Goal: Information Seeking & Learning: Check status

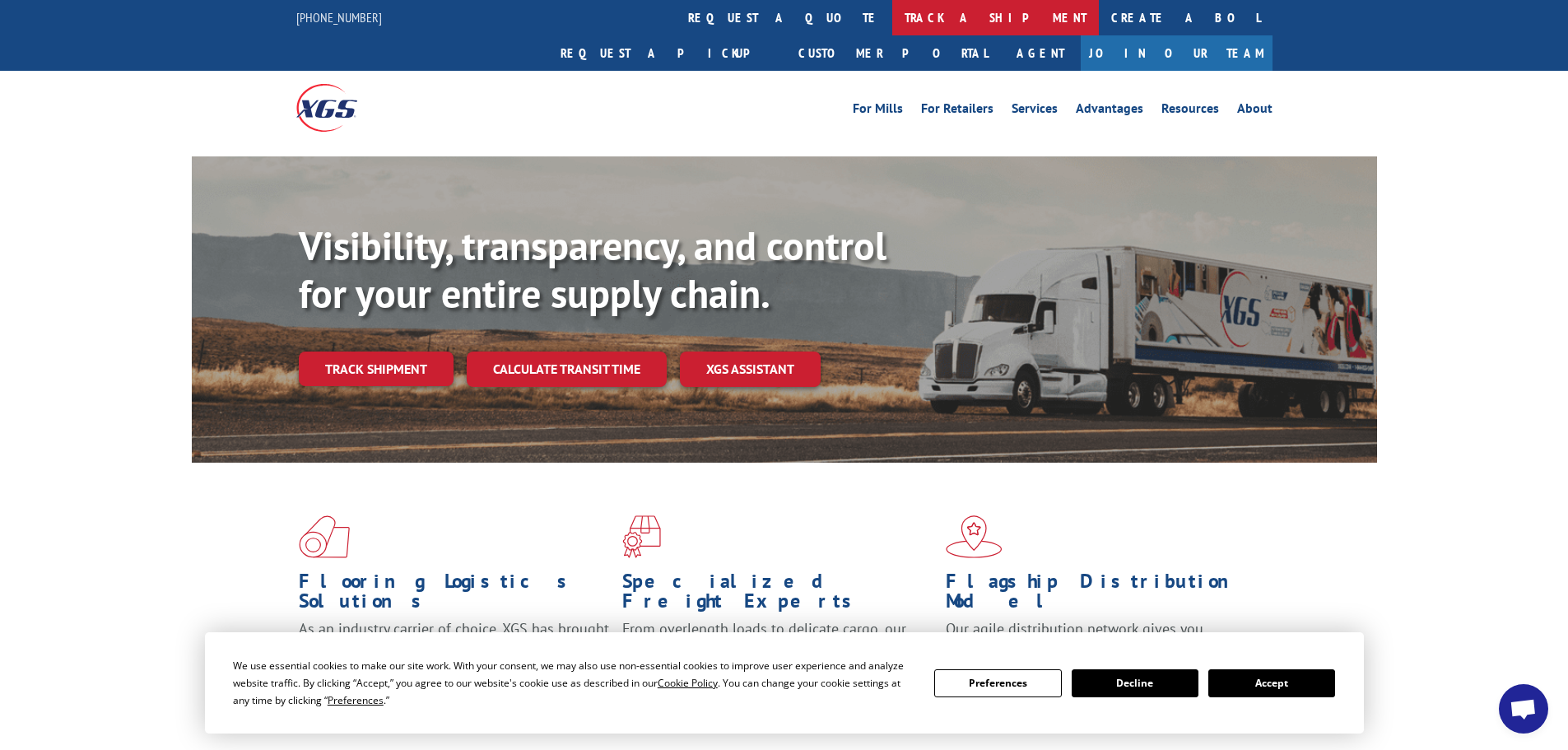
click at [892, 22] on link "track a shipment" at bounding box center [995, 18] width 207 height 36
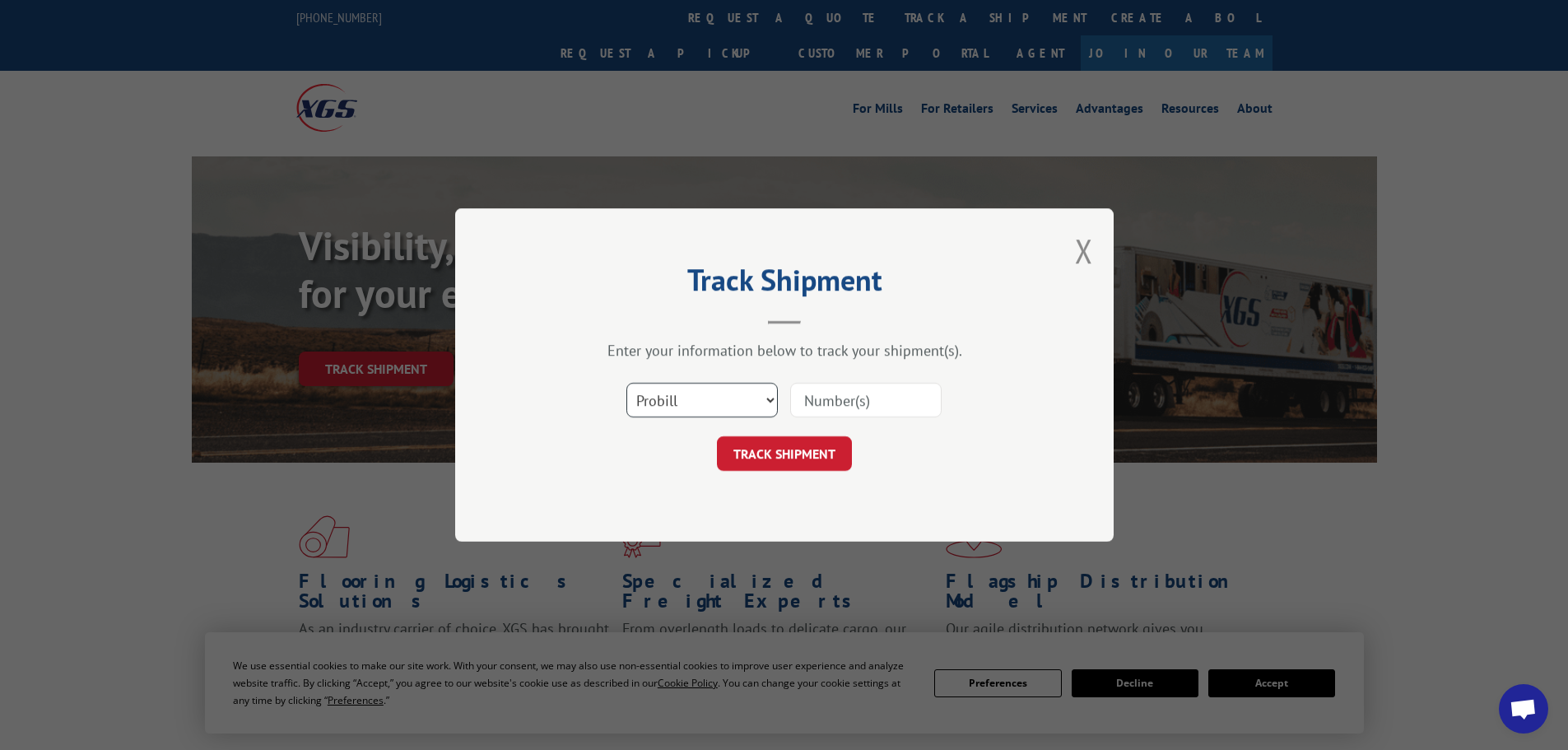
click at [769, 404] on select "Select category... Probill BOL PO" at bounding box center [702, 400] width 152 height 35
select select "bol"
click at [626, 383] on select "Select category... Probill BOL PO" at bounding box center [702, 400] width 152 height 35
click at [828, 412] on input at bounding box center [866, 400] width 152 height 35
type input "2871700"
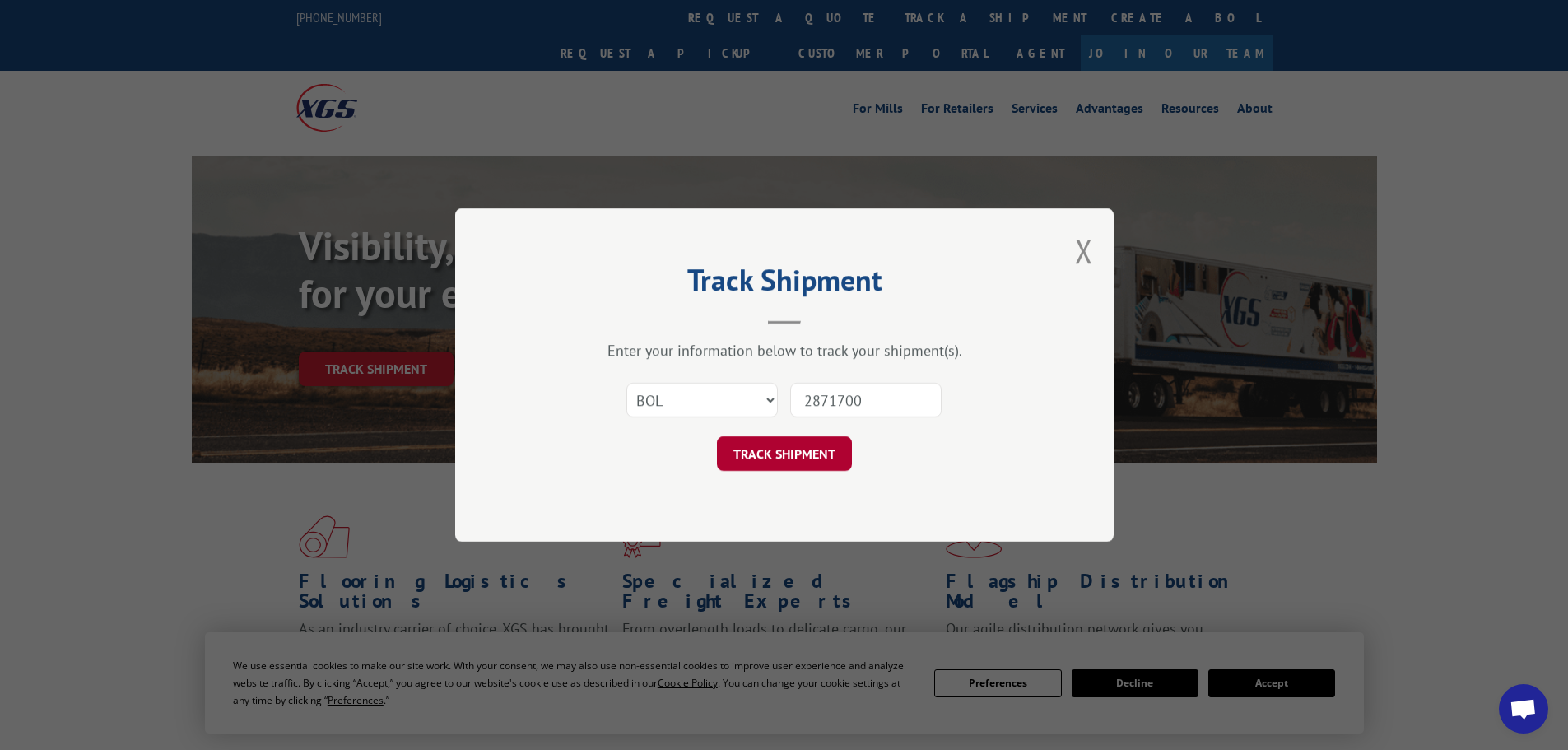
click at [813, 453] on button "TRACK SHIPMENT" at bounding box center [784, 453] width 135 height 35
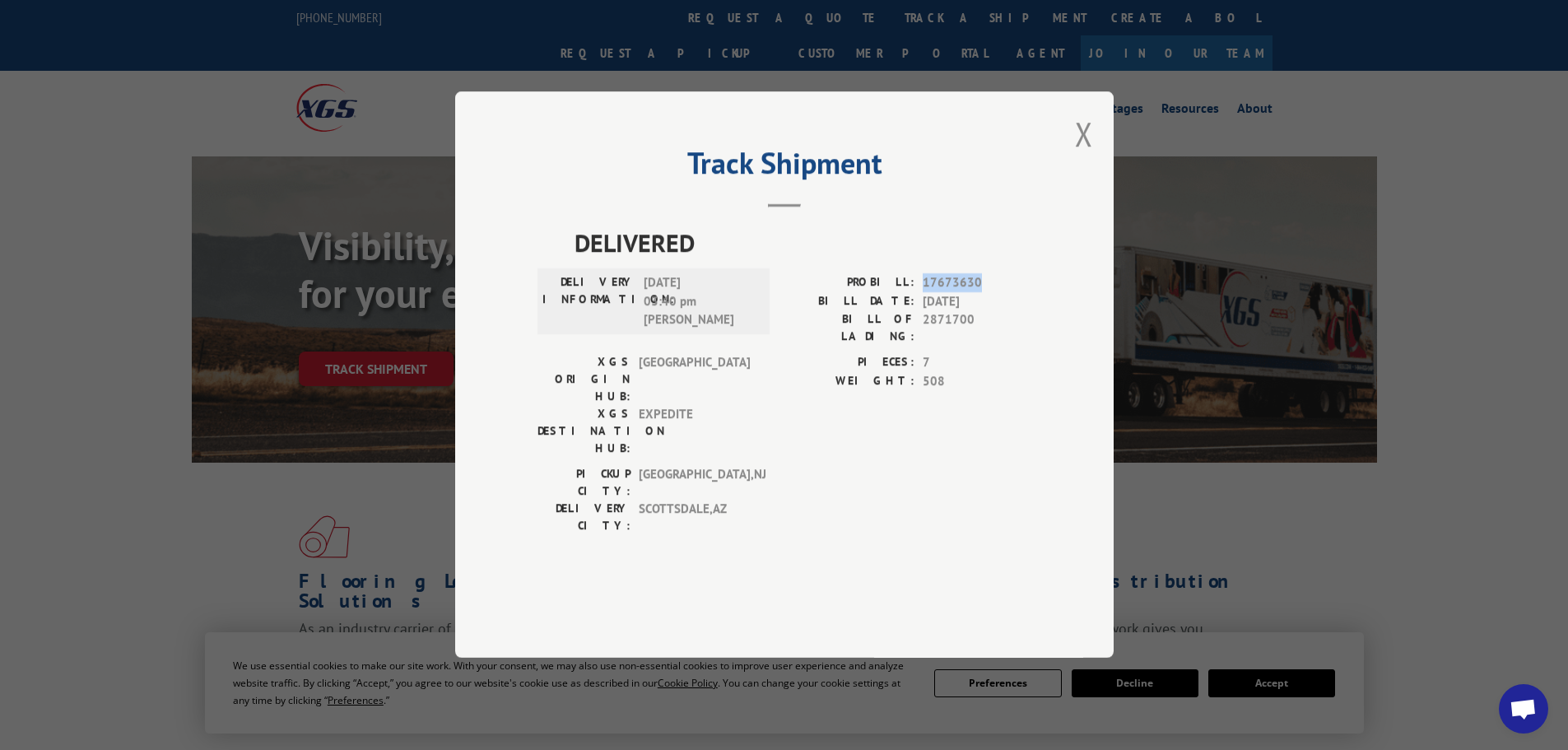
drag, startPoint x: 925, startPoint y: 327, endPoint x: 993, endPoint y: 328, distance: 68.0
click at [993, 293] on span "17673630" at bounding box center [976, 284] width 109 height 19
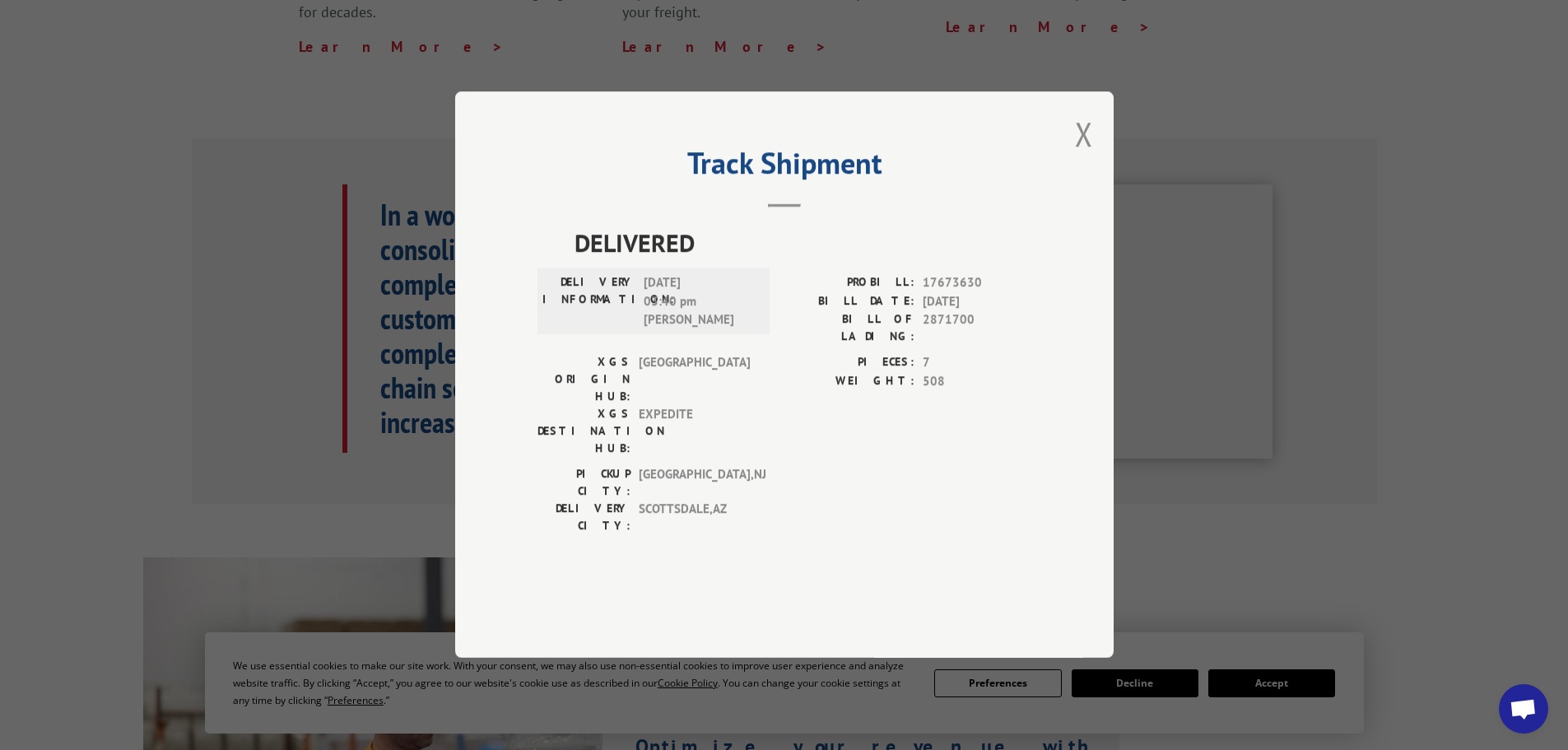
click at [1293, 462] on div "Track Shipment DELIVERED DELIVERY INFORMATION: [DATE] 03:40 pm [PERSON_NAME]: 1…" at bounding box center [784, 375] width 1568 height 750
